Goal: Task Accomplishment & Management: Manage account settings

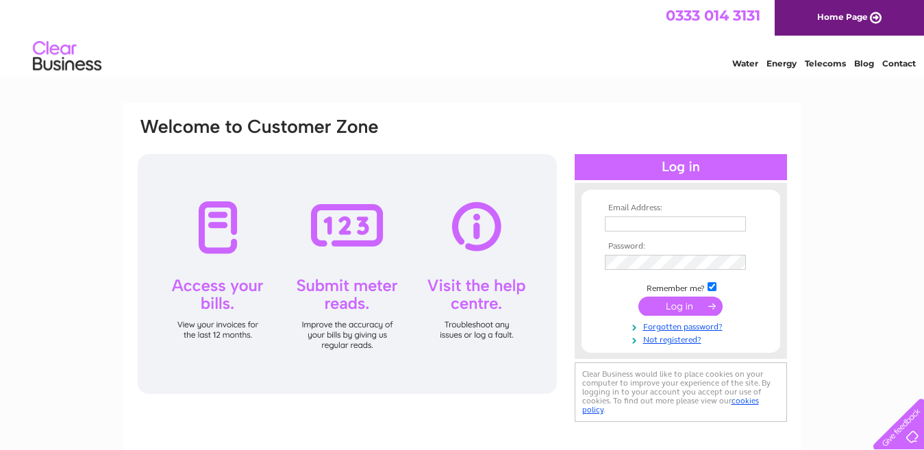
click at [658, 219] on input "text" at bounding box center [675, 223] width 141 height 15
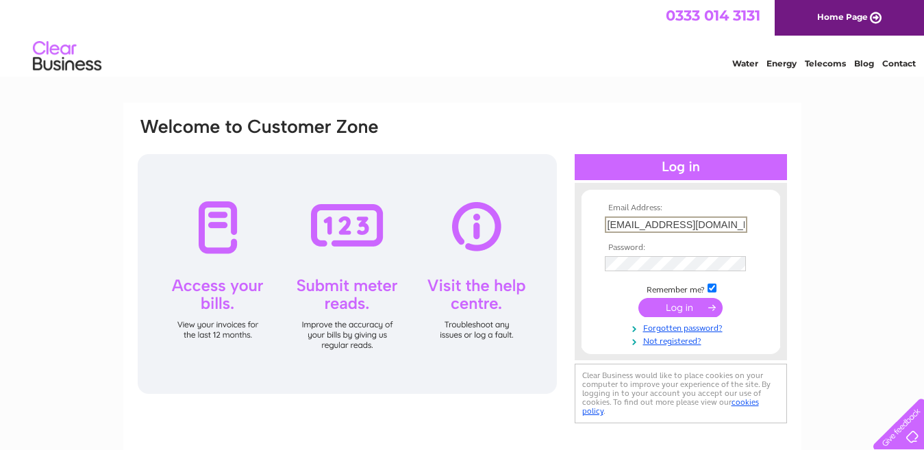
type input "[EMAIL_ADDRESS][DOMAIN_NAME]"
click at [638, 298] on input "submit" at bounding box center [680, 307] width 84 height 19
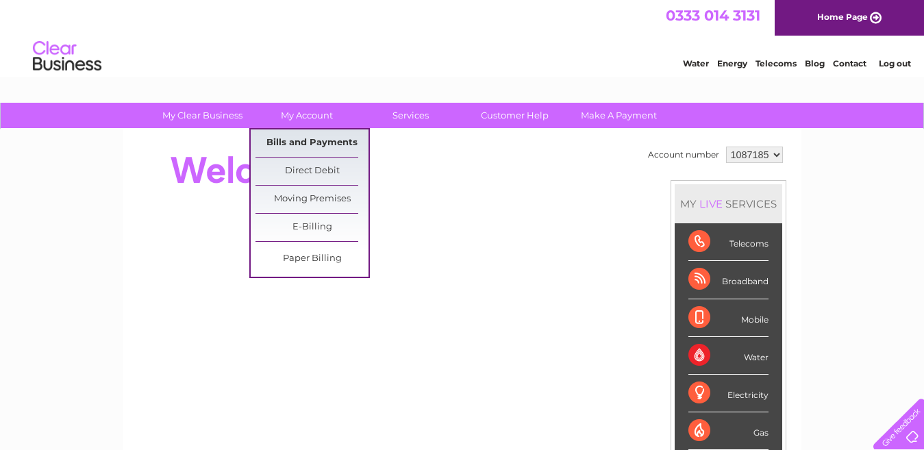
click at [301, 139] on link "Bills and Payments" at bounding box center [311, 142] width 113 height 27
click at [328, 147] on link "Bills and Payments" at bounding box center [311, 142] width 113 height 27
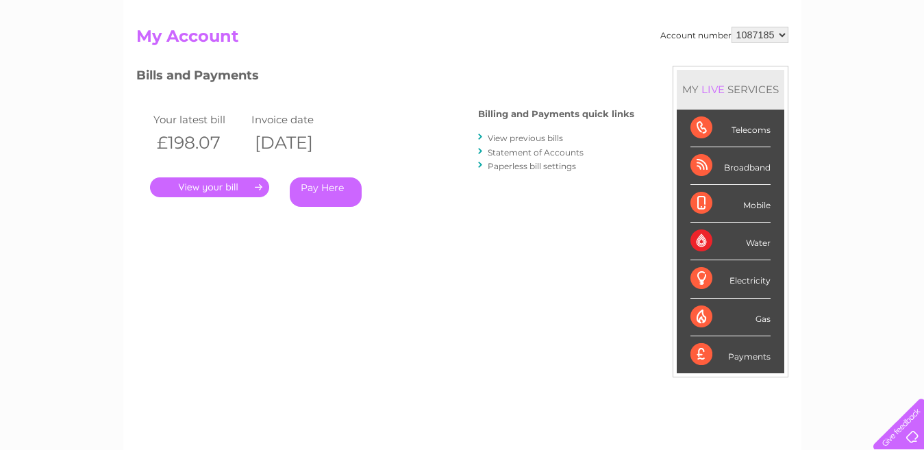
scroll to position [137, 0]
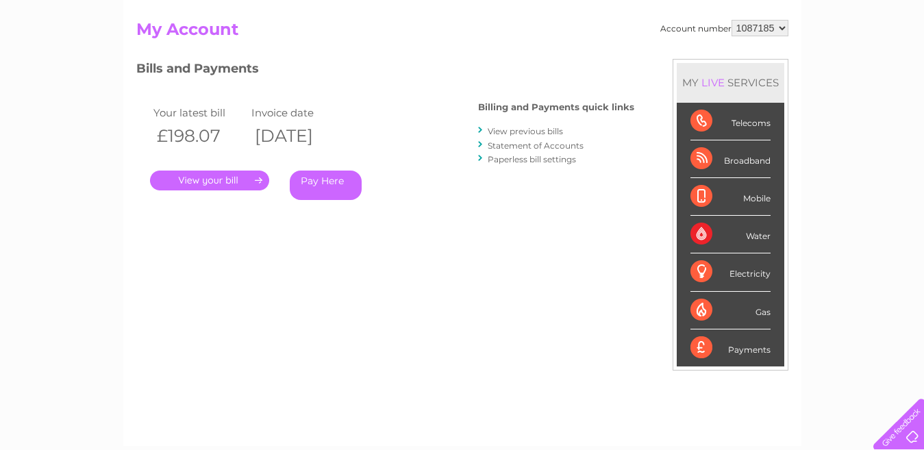
click at [233, 184] on link "." at bounding box center [209, 181] width 119 height 20
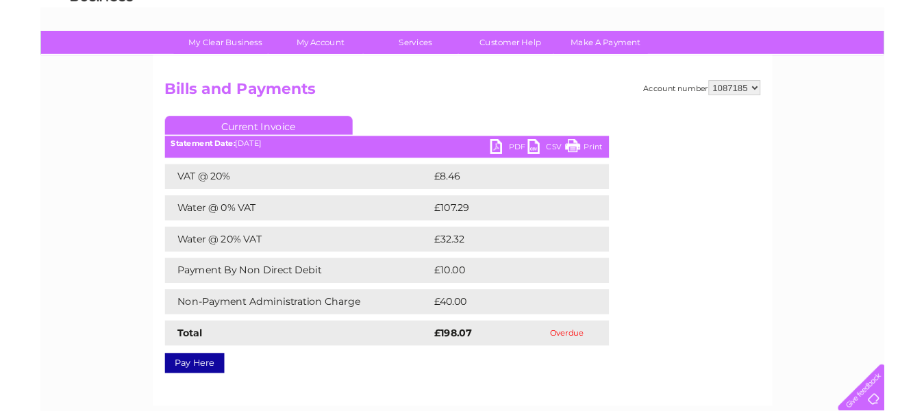
scroll to position [68, 0]
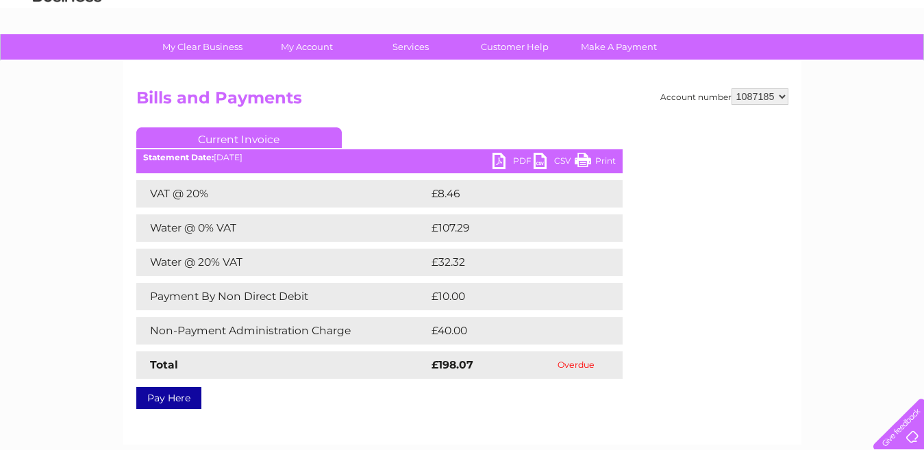
click at [508, 153] on link "PDF" at bounding box center [512, 163] width 41 height 20
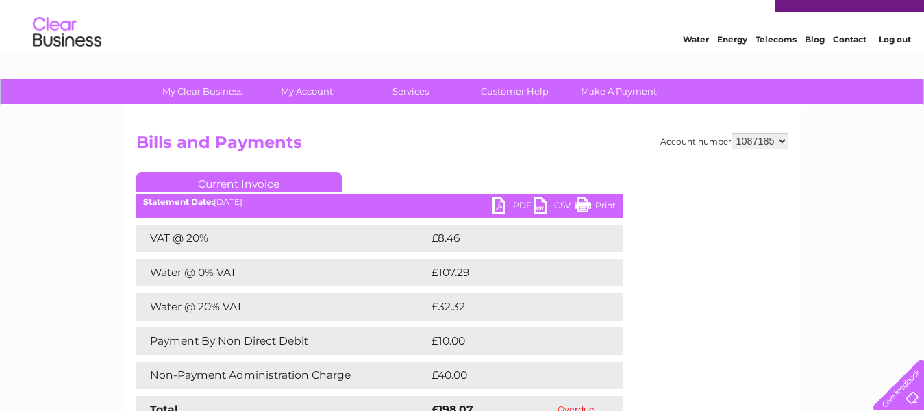
scroll to position [0, 0]
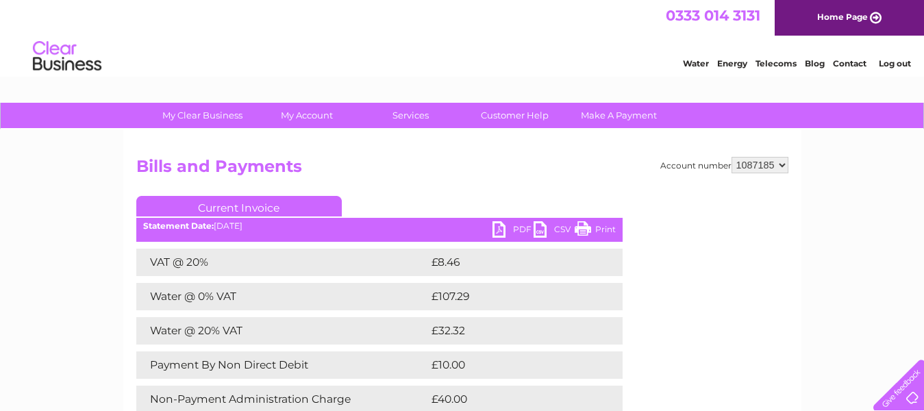
click at [881, 62] on link "Log out" at bounding box center [895, 63] width 32 height 10
